Goal: Browse casually: Explore the website without a specific task or goal

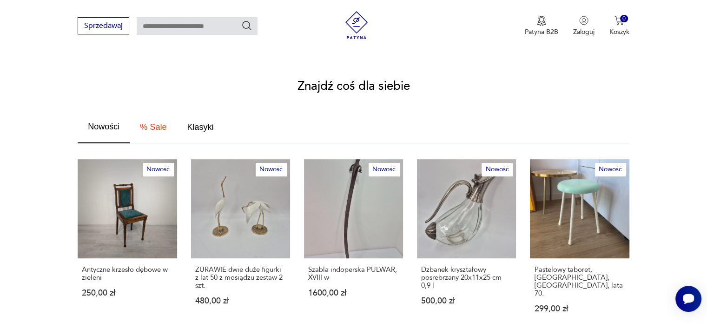
scroll to position [511, 0]
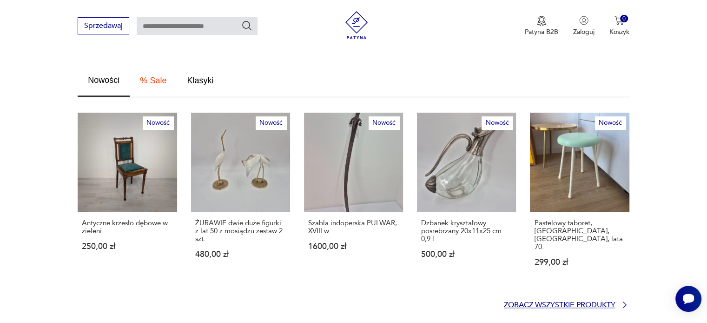
click at [540, 302] on p "Zobacz wszystkie produkty" at bounding box center [560, 305] width 112 height 6
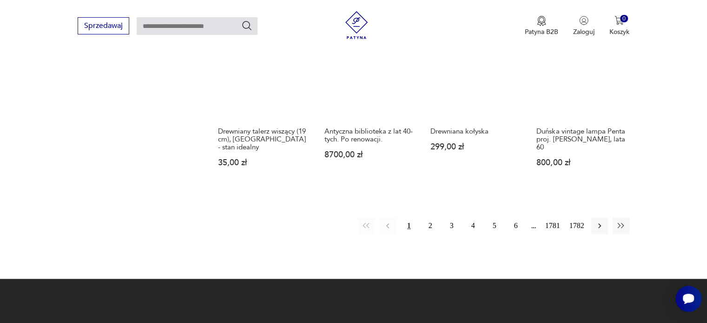
scroll to position [832, 0]
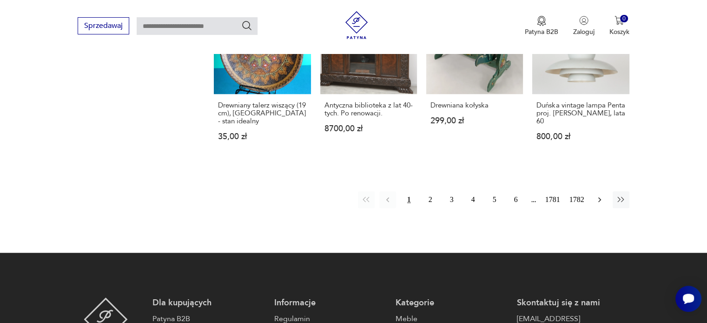
click at [602, 195] on icon "button" at bounding box center [599, 199] width 9 height 9
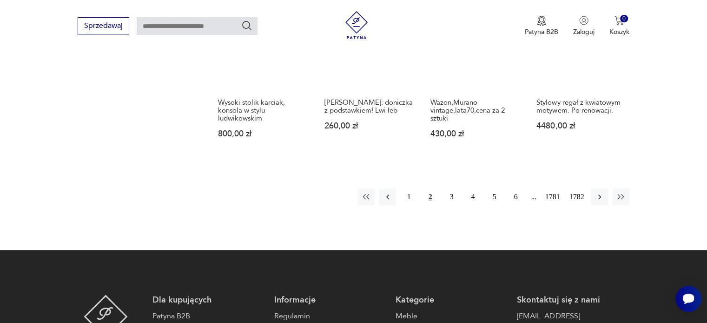
scroll to position [864, 0]
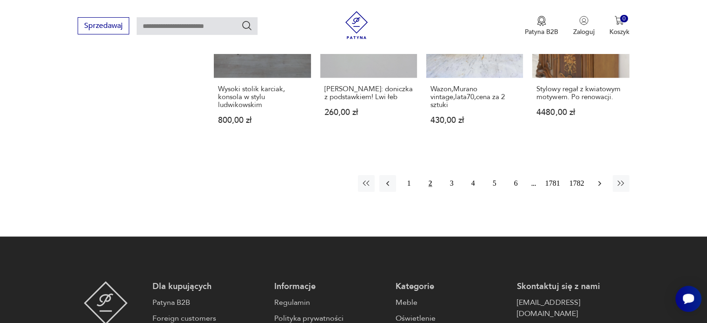
click at [600, 179] on icon "button" at bounding box center [599, 183] width 9 height 9
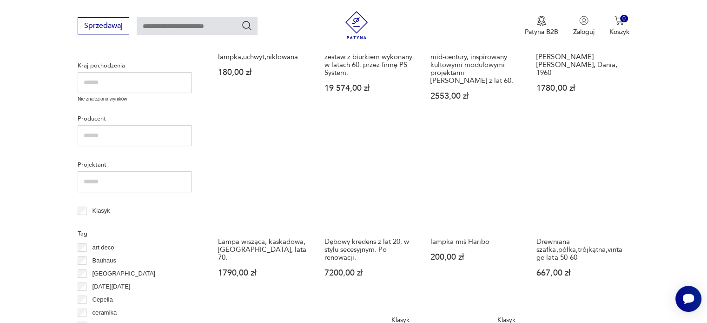
scroll to position [352, 0]
